Goal: Contribute content: Contribute content

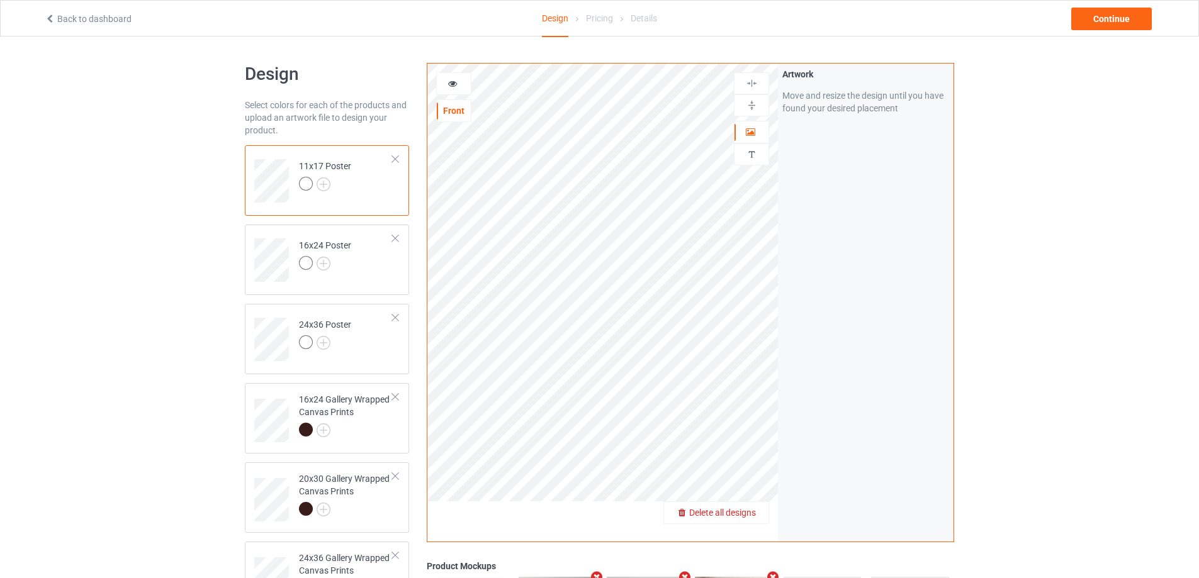
click at [749, 517] on span "Delete all designs" at bounding box center [722, 513] width 67 height 10
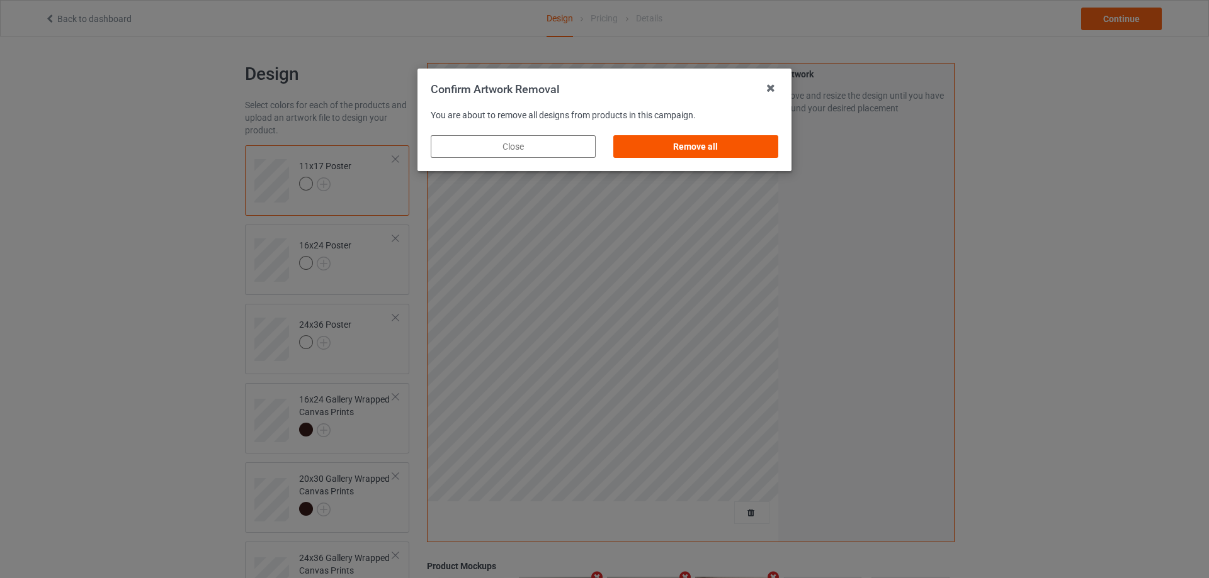
click at [650, 155] on div "Remove all" at bounding box center [695, 146] width 165 height 23
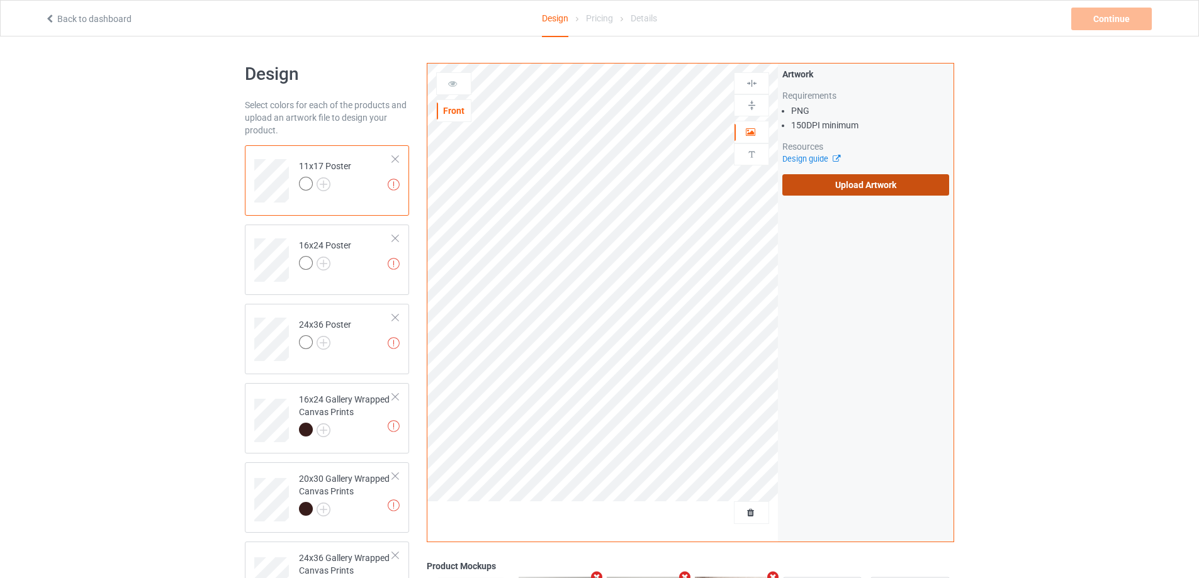
click at [869, 193] on label "Upload Artwork" at bounding box center [865, 184] width 167 height 21
click at [0, 0] on input "Upload Artwork" at bounding box center [0, 0] width 0 height 0
click at [811, 193] on label "Upload Artwork" at bounding box center [865, 184] width 167 height 21
click at [0, 0] on input "Upload Artwork" at bounding box center [0, 0] width 0 height 0
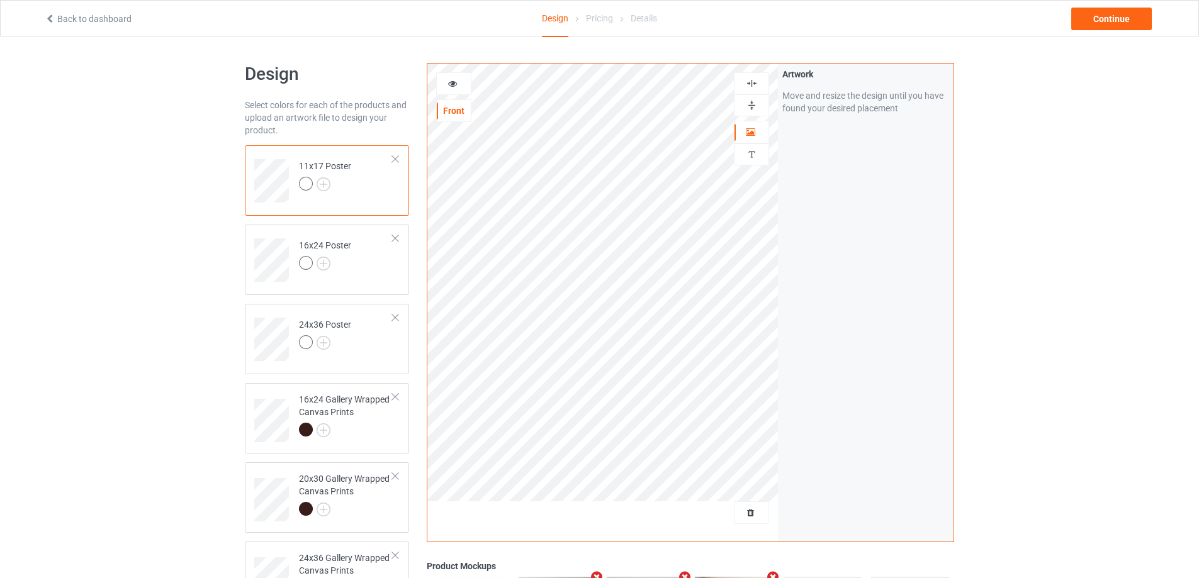
click at [749, 107] on img at bounding box center [752, 105] width 12 height 12
click at [753, 87] on img at bounding box center [752, 83] width 12 height 12
click at [753, 84] on img at bounding box center [752, 83] width 12 height 12
click at [748, 107] on img at bounding box center [752, 105] width 12 height 12
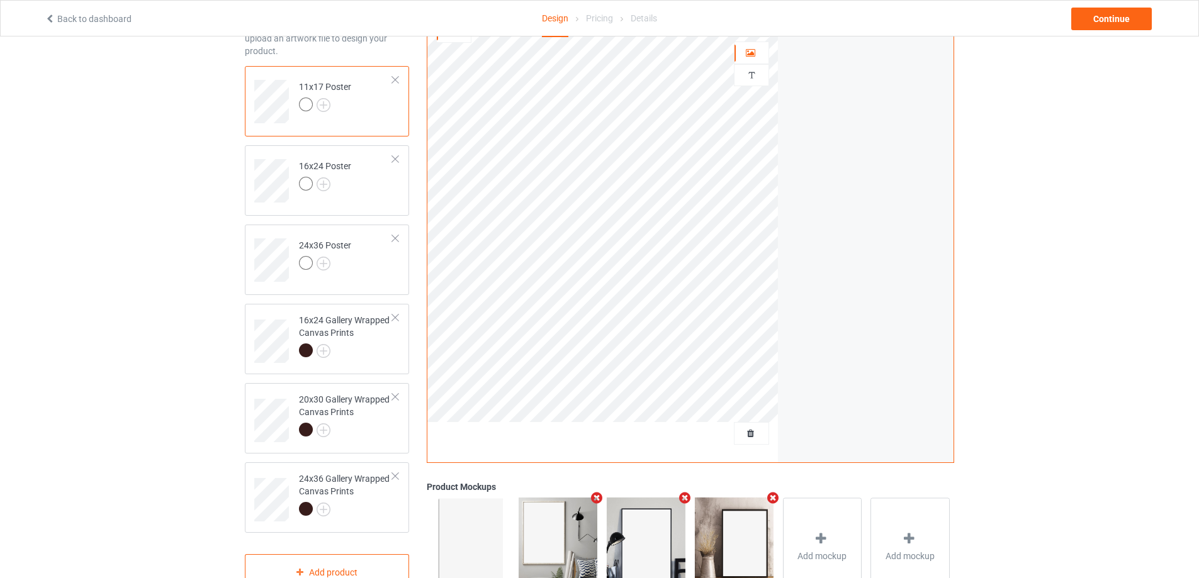
scroll to position [126, 0]
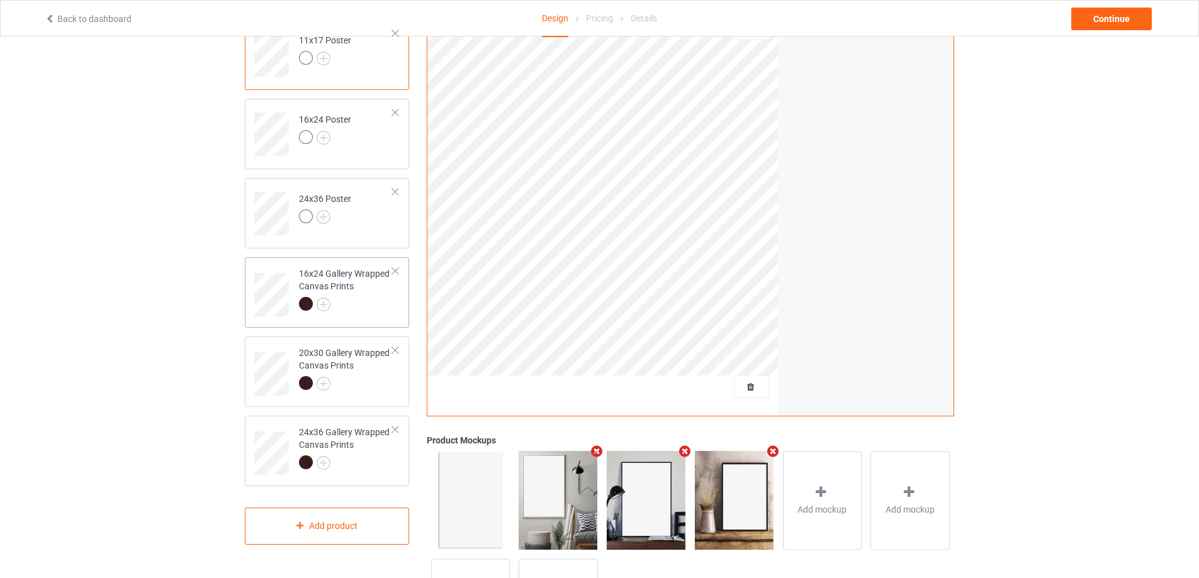
click at [337, 288] on div "16x24 Gallery Wrapped Canvas Prints" at bounding box center [346, 289] width 94 height 43
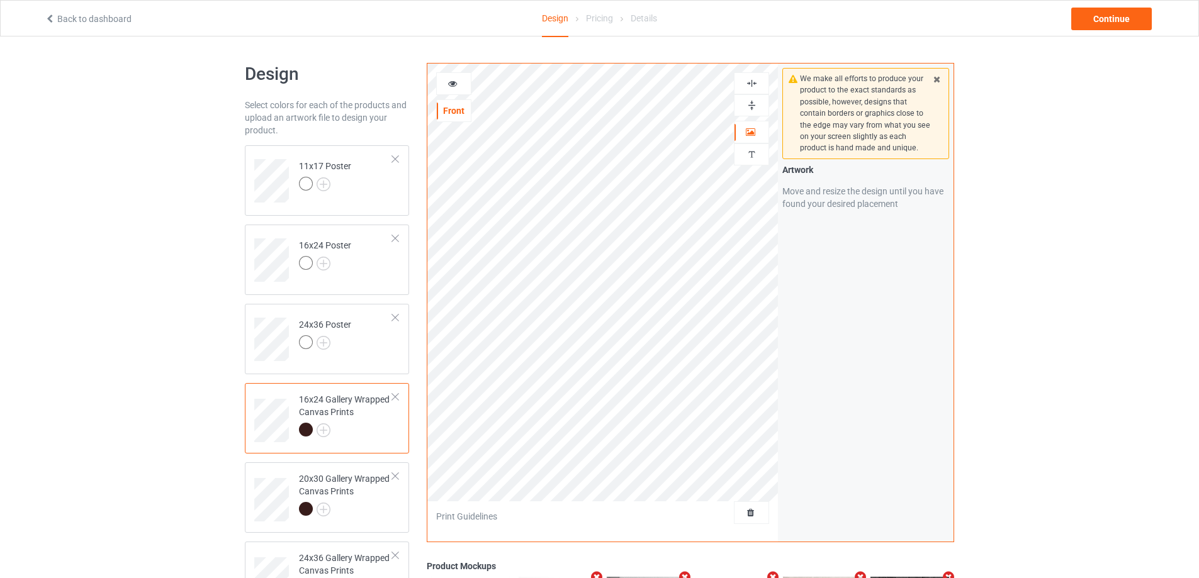
click at [748, 99] on img at bounding box center [752, 105] width 12 height 12
click at [753, 79] on img at bounding box center [752, 83] width 12 height 12
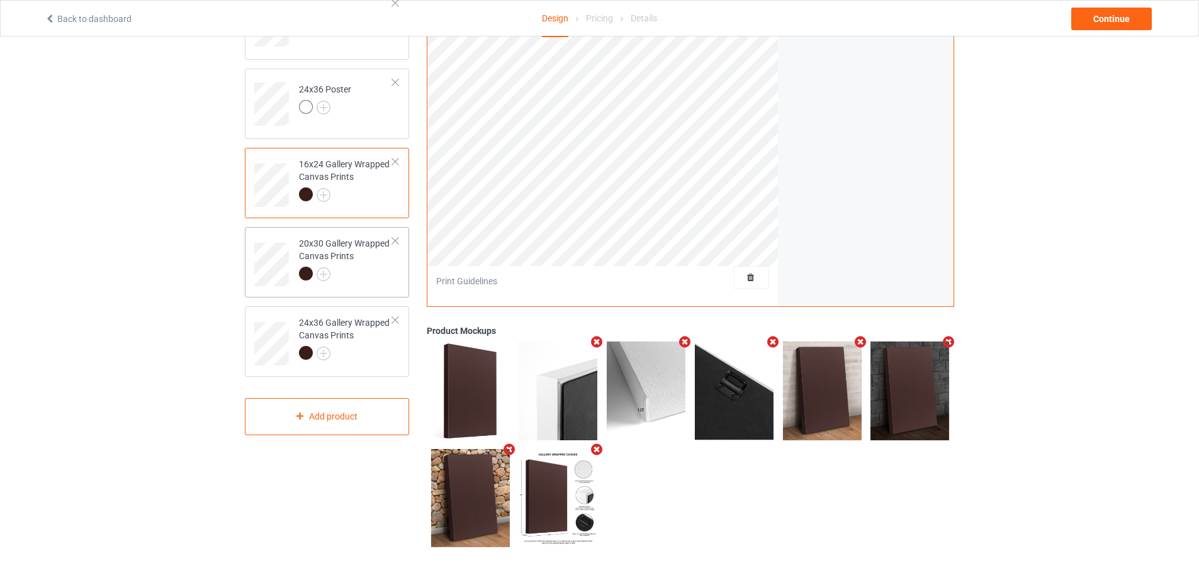
click at [363, 282] on div at bounding box center [346, 276] width 94 height 18
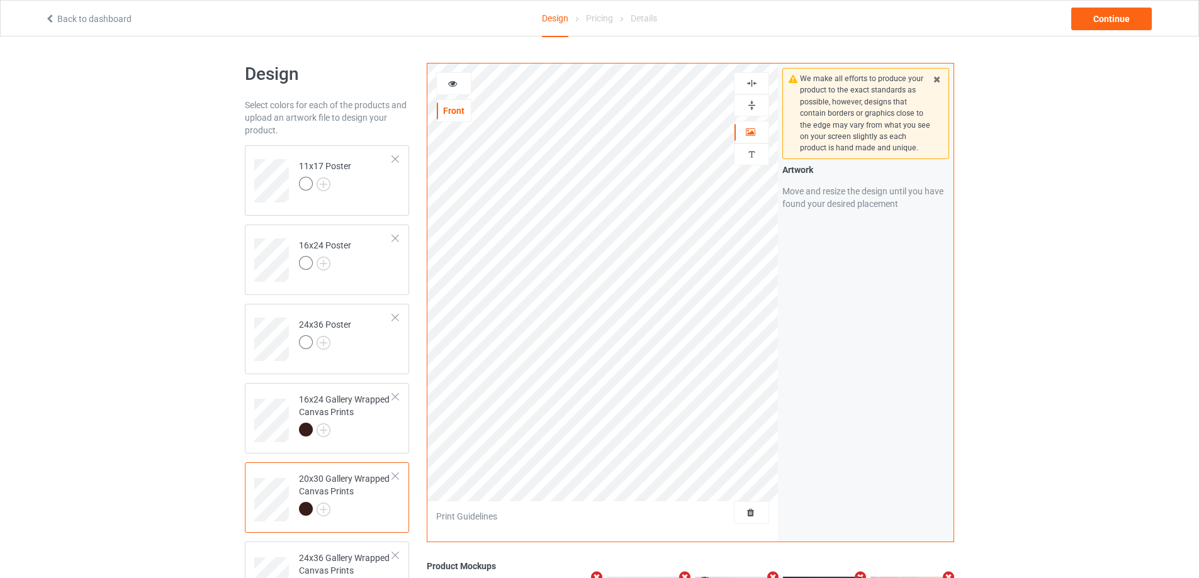
click at [752, 81] on img at bounding box center [752, 83] width 12 height 12
click at [752, 103] on img at bounding box center [752, 105] width 12 height 12
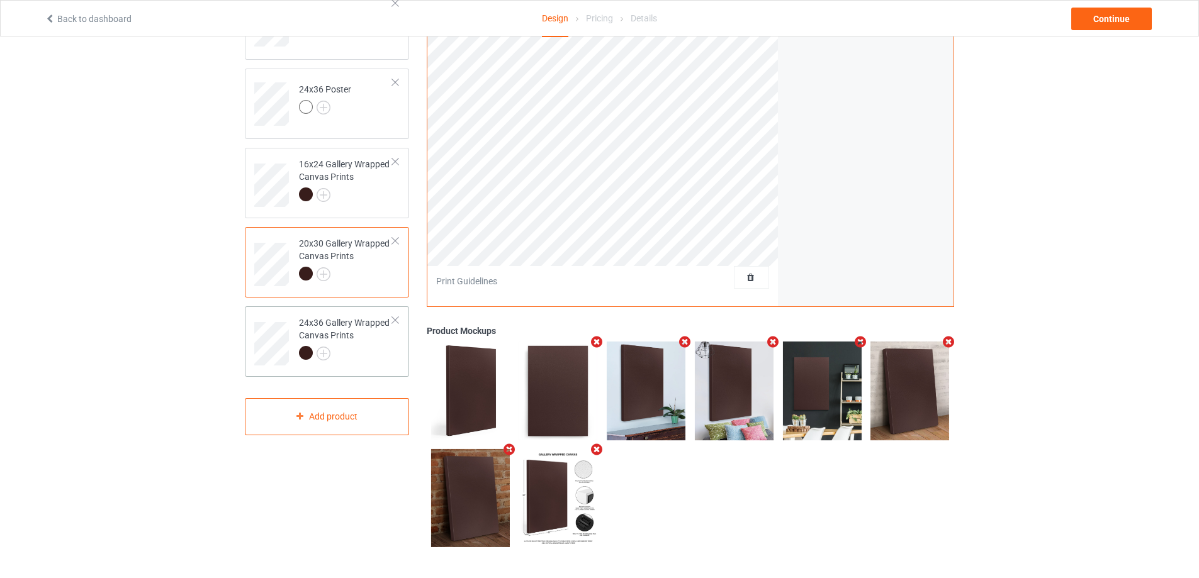
click at [351, 339] on div "24x36 Gallery Wrapped Canvas Prints" at bounding box center [346, 338] width 94 height 43
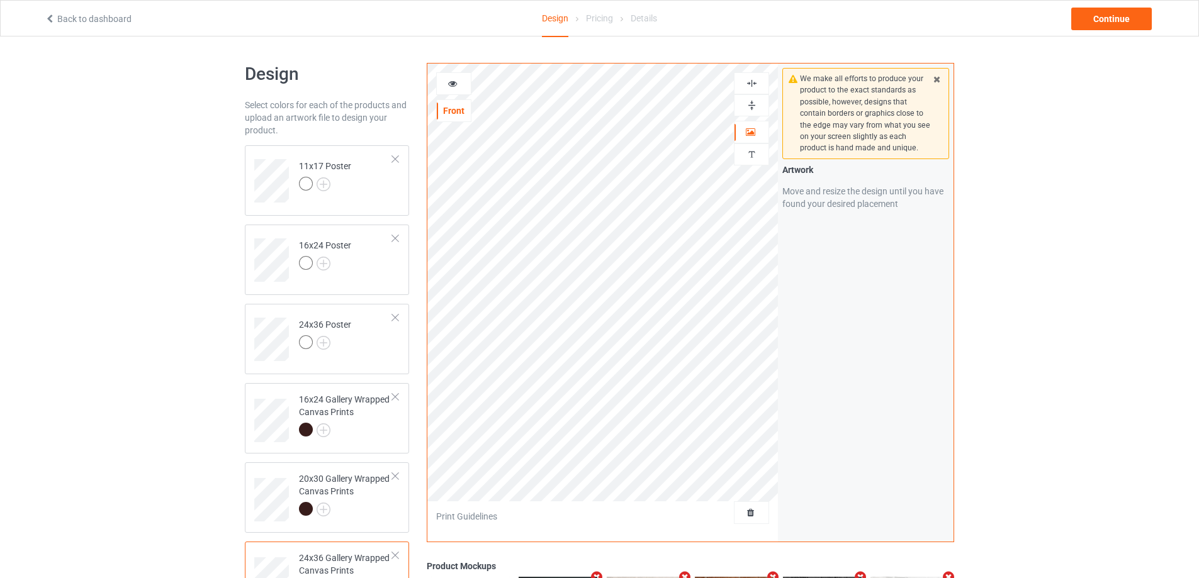
click at [750, 101] on img at bounding box center [752, 105] width 12 height 12
click at [750, 82] on img at bounding box center [752, 83] width 12 height 12
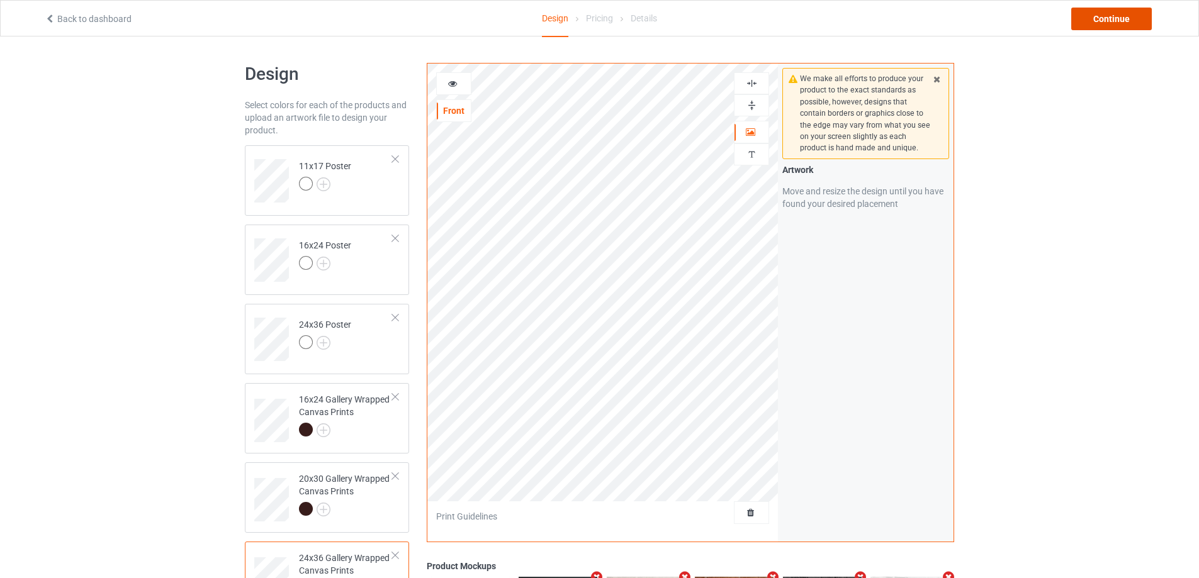
click at [1099, 21] on div "Continue" at bounding box center [1111, 19] width 81 height 23
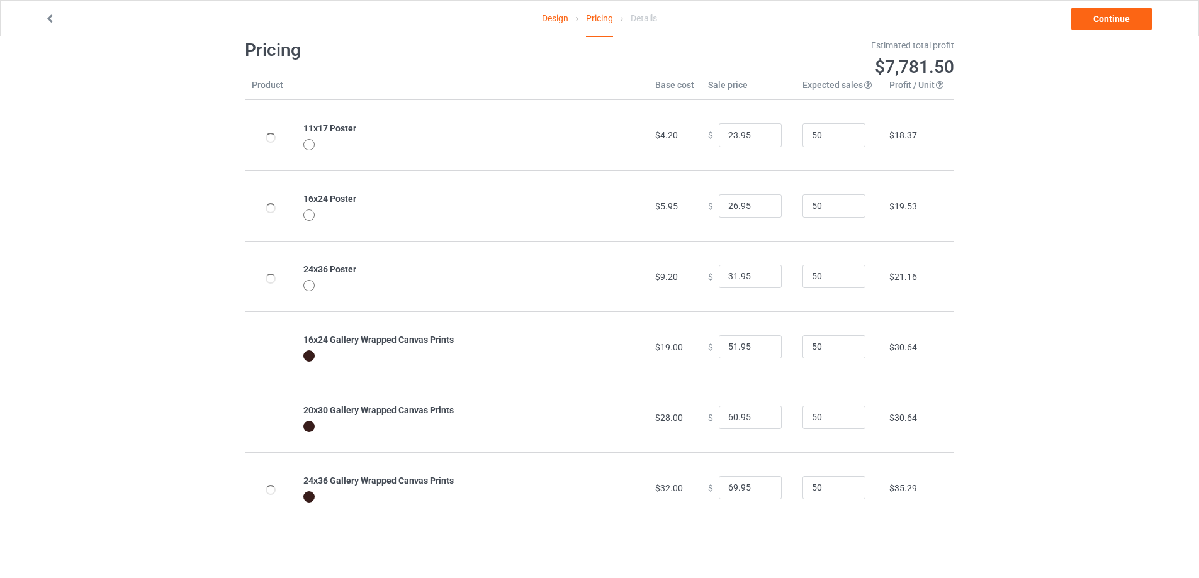
scroll to position [37, 0]
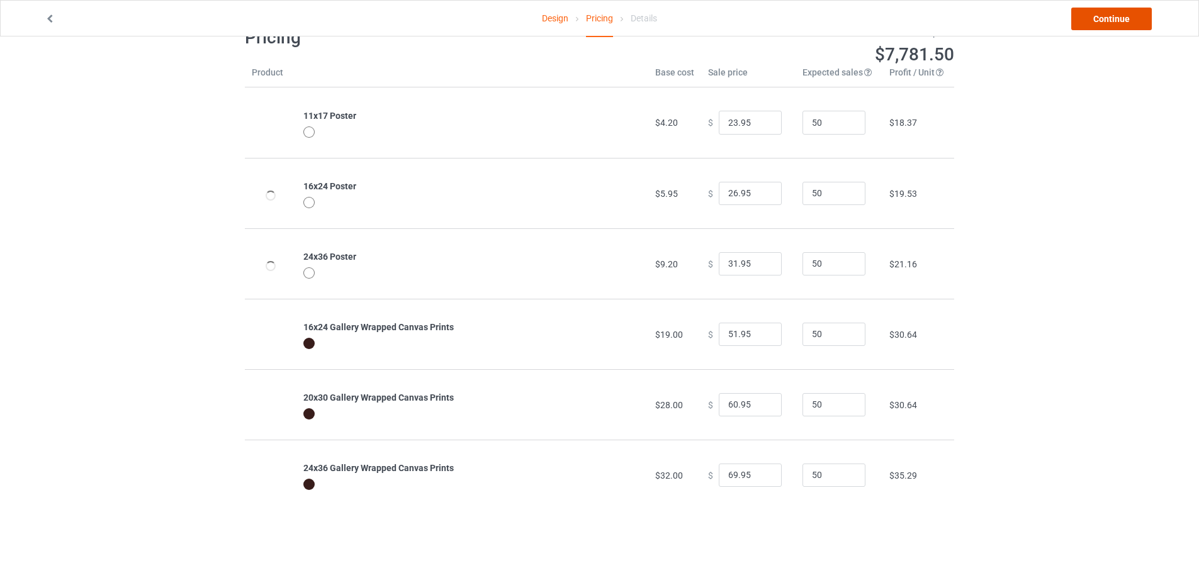
click at [1105, 20] on link "Continue" at bounding box center [1111, 19] width 81 height 23
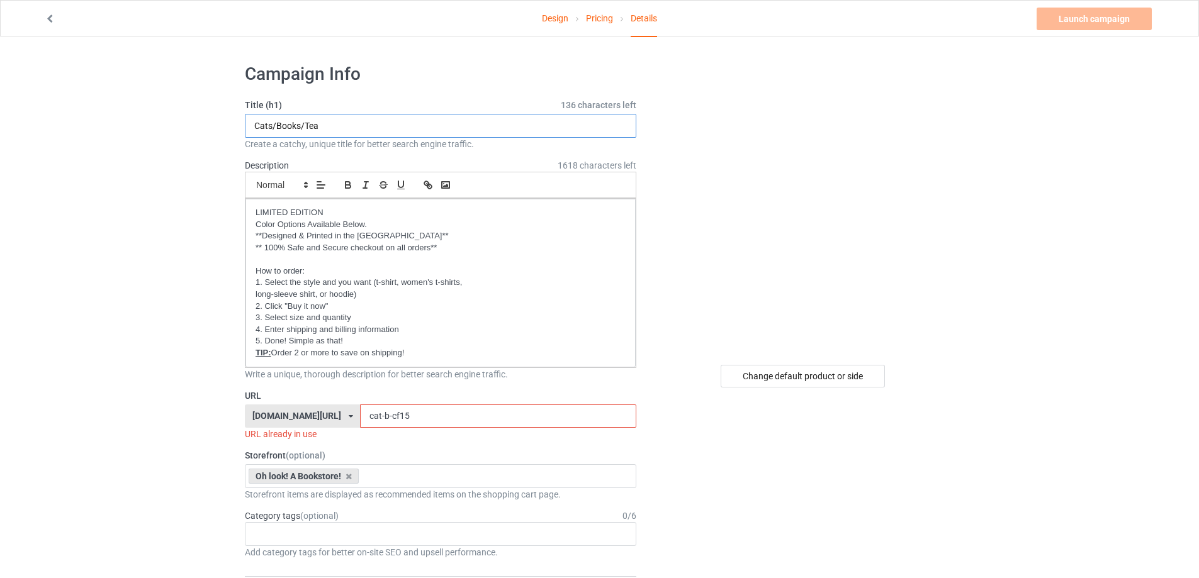
drag, startPoint x: 371, startPoint y: 123, endPoint x: 223, endPoint y: 114, distance: 147.6
type input "They walk beside us every day"
drag, startPoint x: 375, startPoint y: 412, endPoint x: 291, endPoint y: 404, distance: 84.1
click at [291, 405] on div "[DOMAIN_NAME][URL] [DOMAIN_NAME][URL] [DOMAIN_NAME][URL] [DOMAIN_NAME][URL] [DO…" at bounding box center [441, 417] width 392 height 24
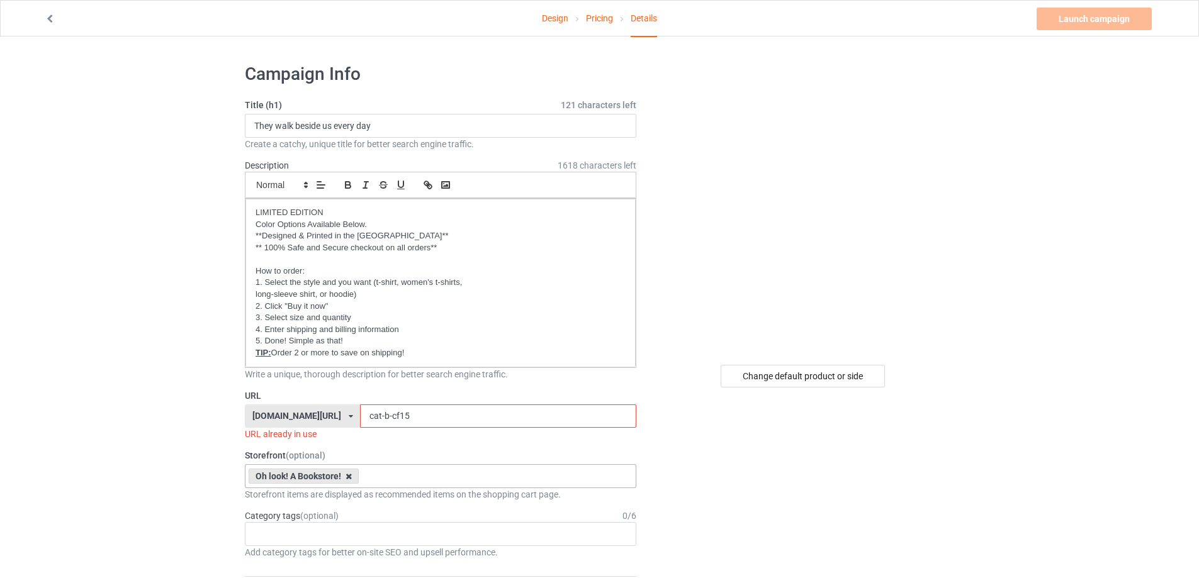
click at [347, 477] on icon at bounding box center [349, 477] width 6 height 8
drag, startPoint x: 394, startPoint y: 415, endPoint x: 277, endPoint y: 407, distance: 117.4
click at [277, 407] on div "[DOMAIN_NAME][URL] [DOMAIN_NAME][URL] [DOMAIN_NAME][URL] [DOMAIN_NAME][URL] [DO…" at bounding box center [441, 417] width 392 height 24
type input "ư"
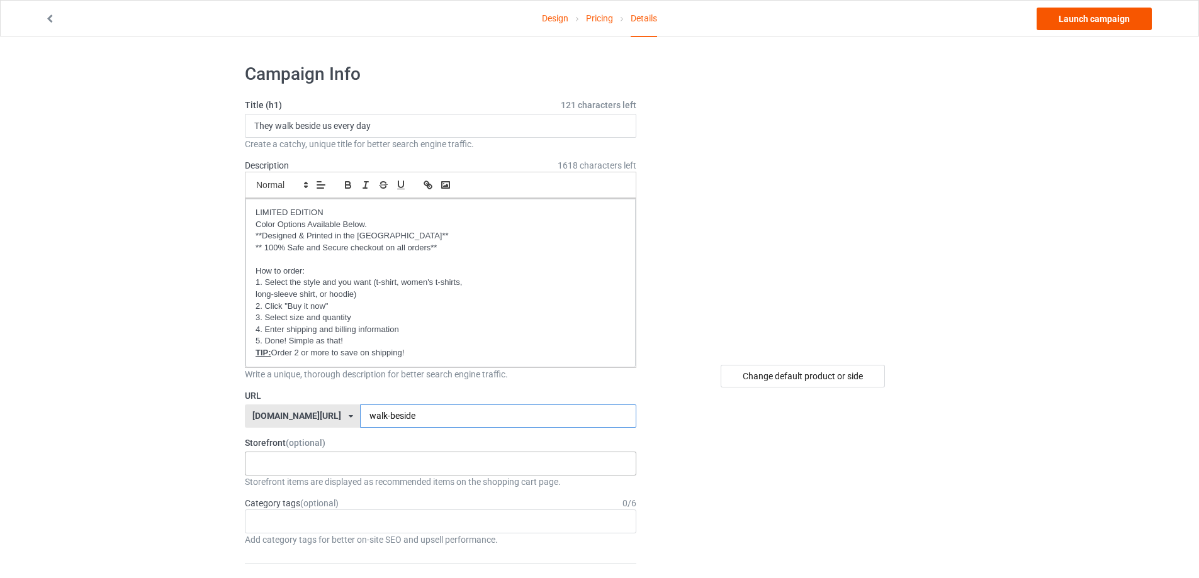
type input "walk-beside"
click at [1075, 18] on link "Launch campaign" at bounding box center [1094, 19] width 115 height 23
